Goal: Information Seeking & Learning: Learn about a topic

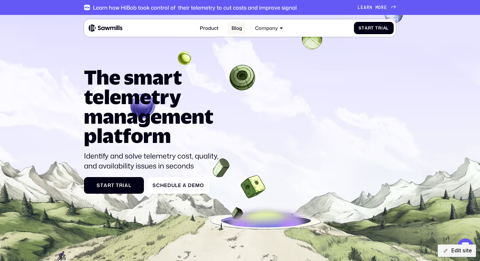
click at [236, 27] on link "Blog" at bounding box center [237, 28] width 18 height 13
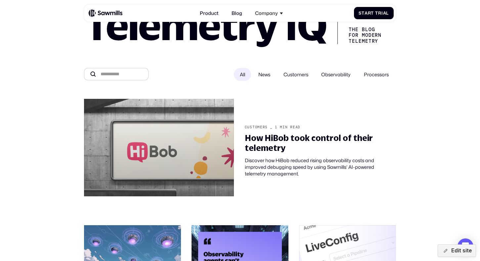
scroll to position [49, 0]
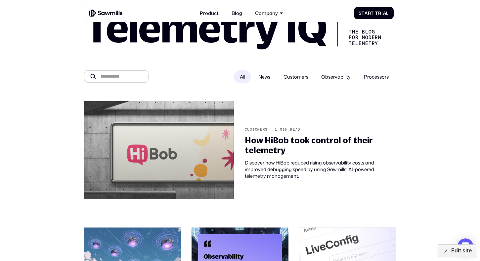
click at [300, 75] on span "Customers" at bounding box center [296, 77] width 25 height 7
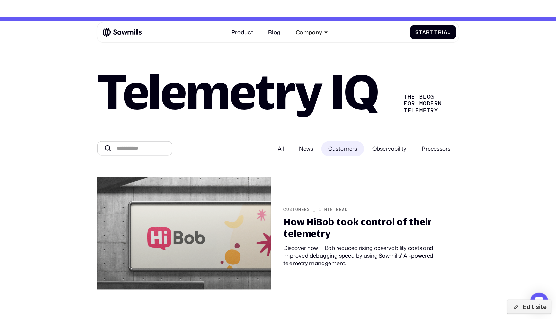
scroll to position [9, 0]
